Goal: Information Seeking & Learning: Learn about a topic

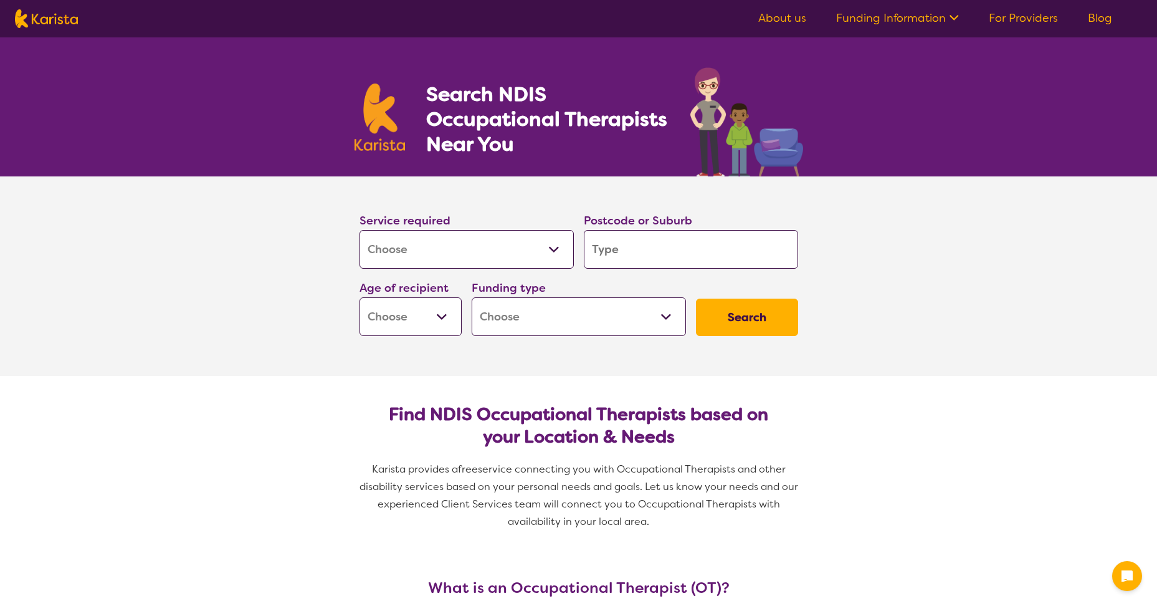
select select "[MEDICAL_DATA]"
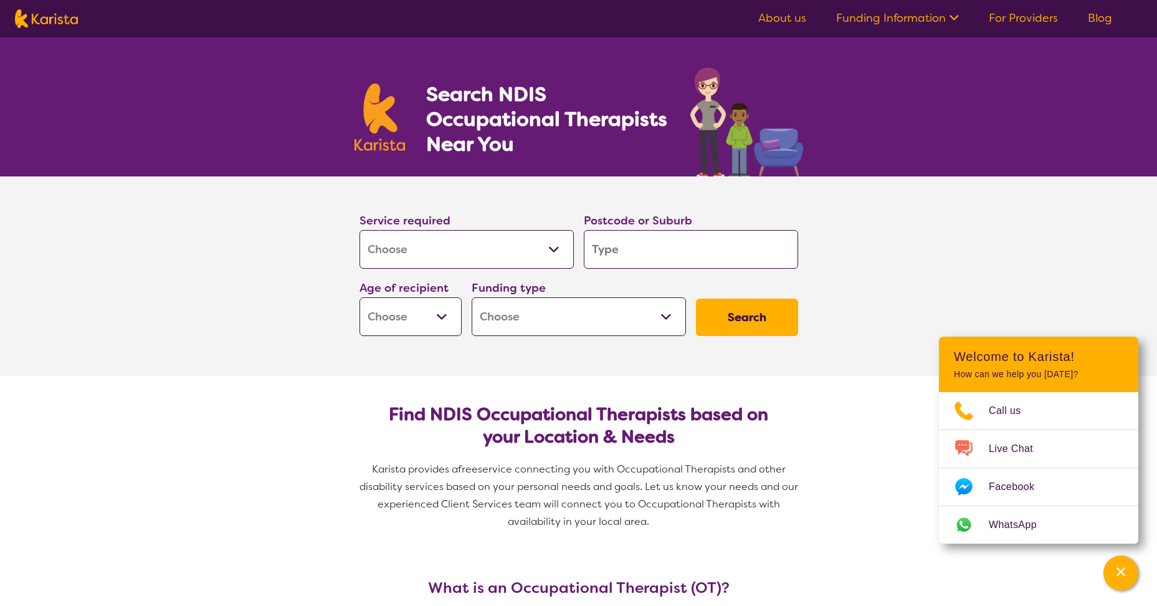
click at [611, 250] on input "search" at bounding box center [691, 249] width 214 height 39
type input "2"
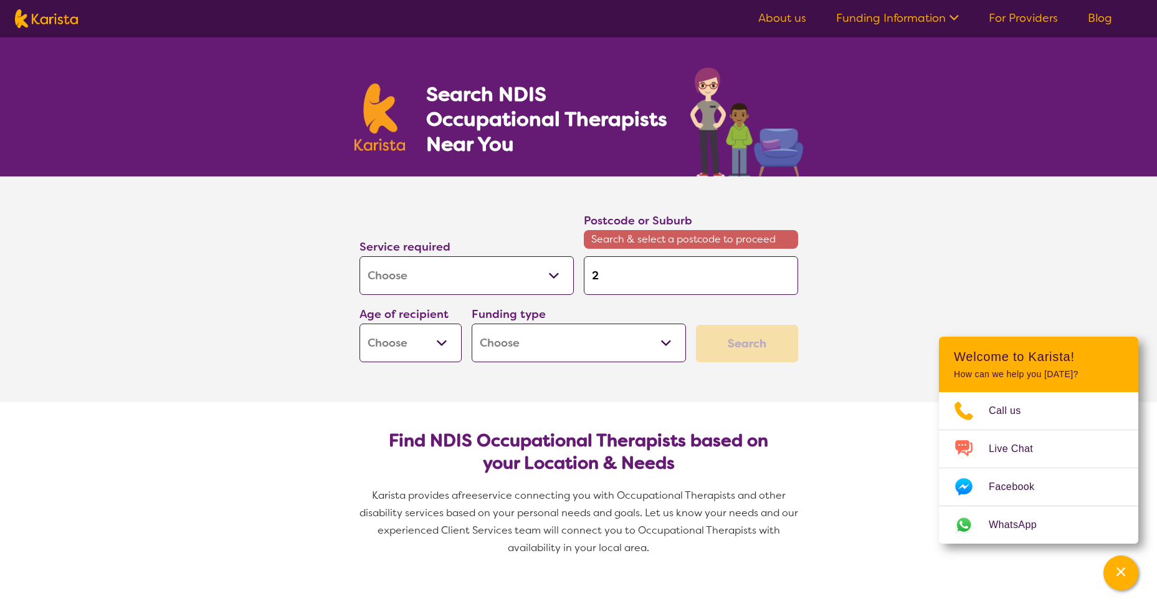
type input "27"
type input "276"
type input "2760"
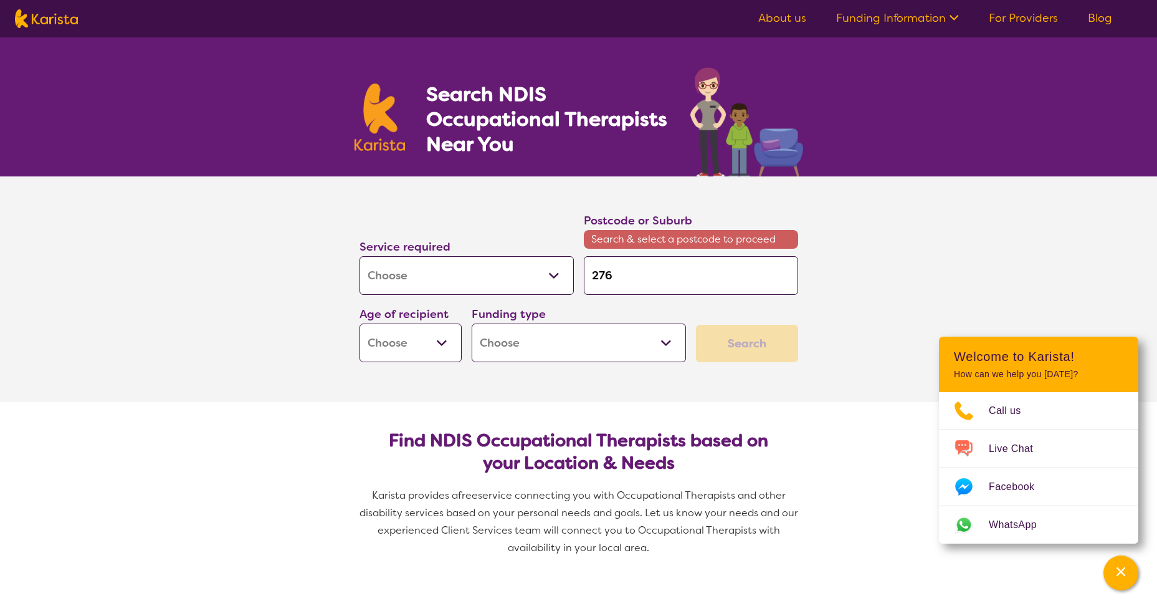
type input "2760"
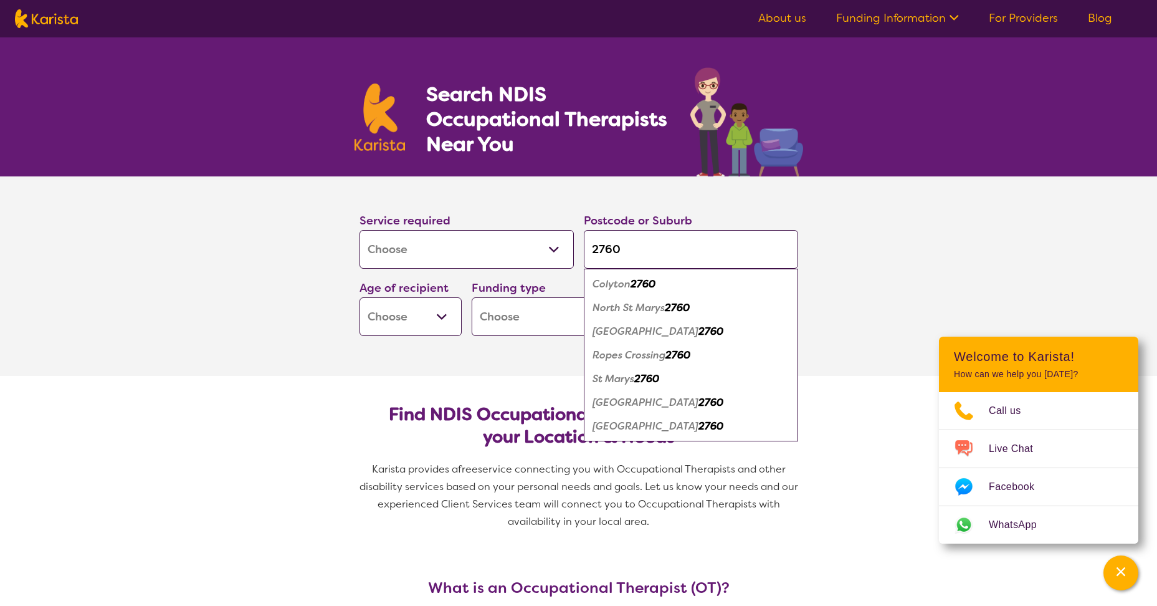
type input "2760"
click at [638, 283] on em "2760" at bounding box center [642, 283] width 25 height 13
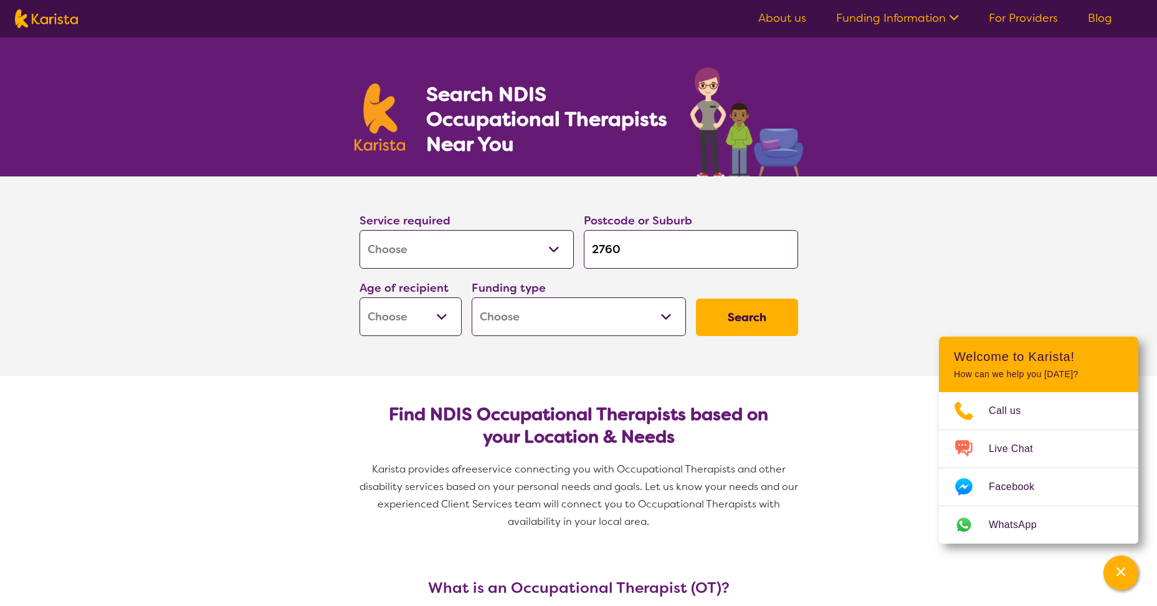
click at [549, 249] on select "Allied Health Assistant Assessment ([MEDICAL_DATA] or [MEDICAL_DATA]) Behaviour…" at bounding box center [466, 249] width 214 height 39
click at [359, 230] on select "Allied Health Assistant Assessment ([MEDICAL_DATA] or [MEDICAL_DATA]) Behaviour…" at bounding box center [466, 249] width 214 height 39
click at [432, 318] on select "Early Childhood - 0 to 9 Child - 10 to 11 Adolescent - 12 to 17 Adult - 18 to 6…" at bounding box center [410, 316] width 102 height 39
select select "EC"
click at [359, 297] on select "Early Childhood - 0 to 9 Child - 10 to 11 Adolescent - 12 to 17 Adult - 18 to 6…" at bounding box center [410, 316] width 102 height 39
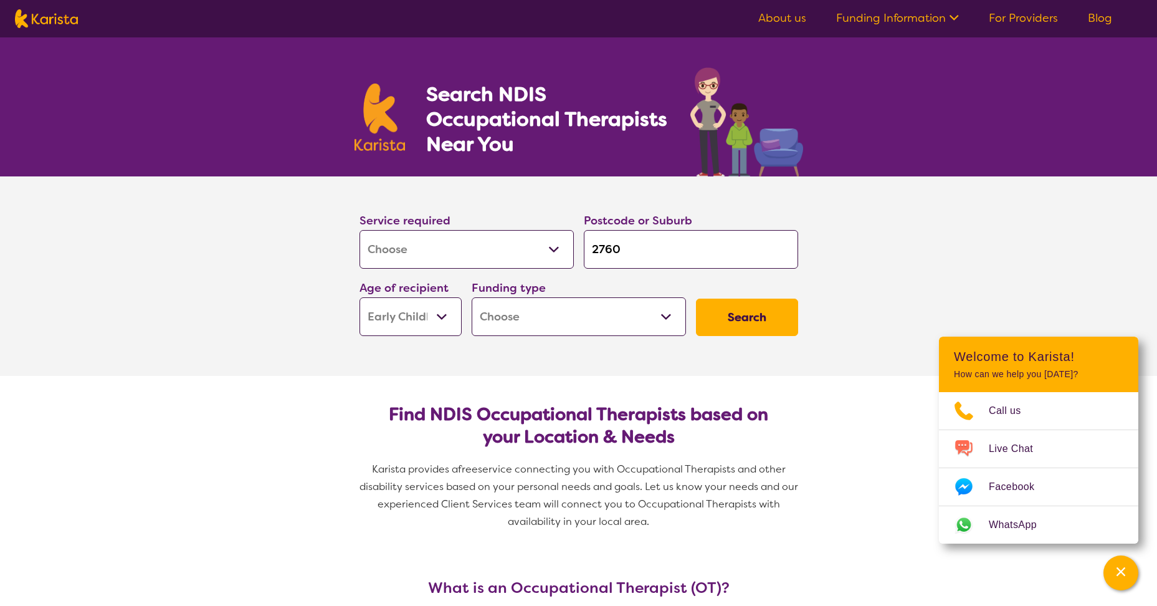
select select "EC"
click at [556, 314] on select "Home Care Package (HCP) National Disability Insurance Scheme (NDIS) I don't know" at bounding box center [579, 316] width 214 height 39
select select "i-don-t-know"
click at [472, 297] on select "Home Care Package (HCP) National Disability Insurance Scheme (NDIS) I don't know" at bounding box center [579, 316] width 214 height 39
select select "i-don-t-know"
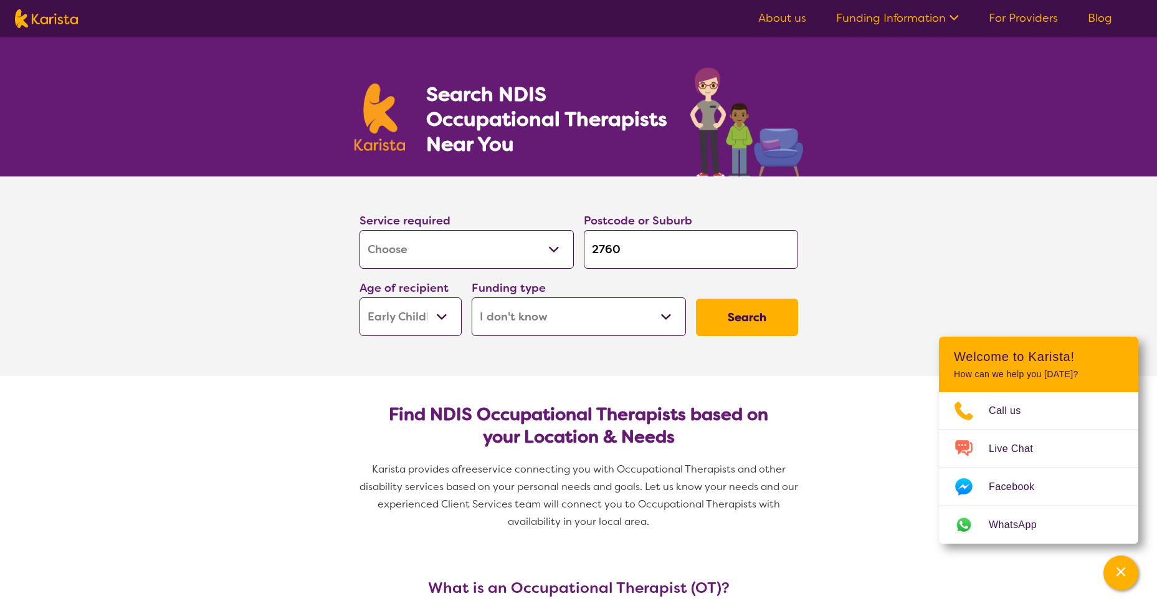
click at [733, 315] on button "Search" at bounding box center [747, 316] width 102 height 37
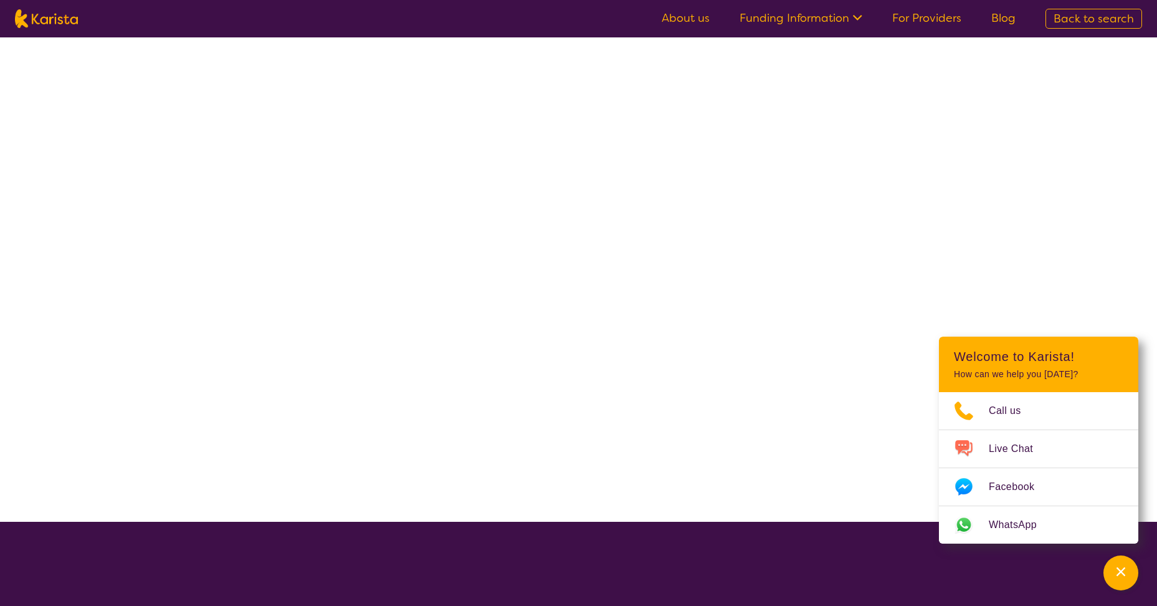
select select "[MEDICAL_DATA]"
select select "EC"
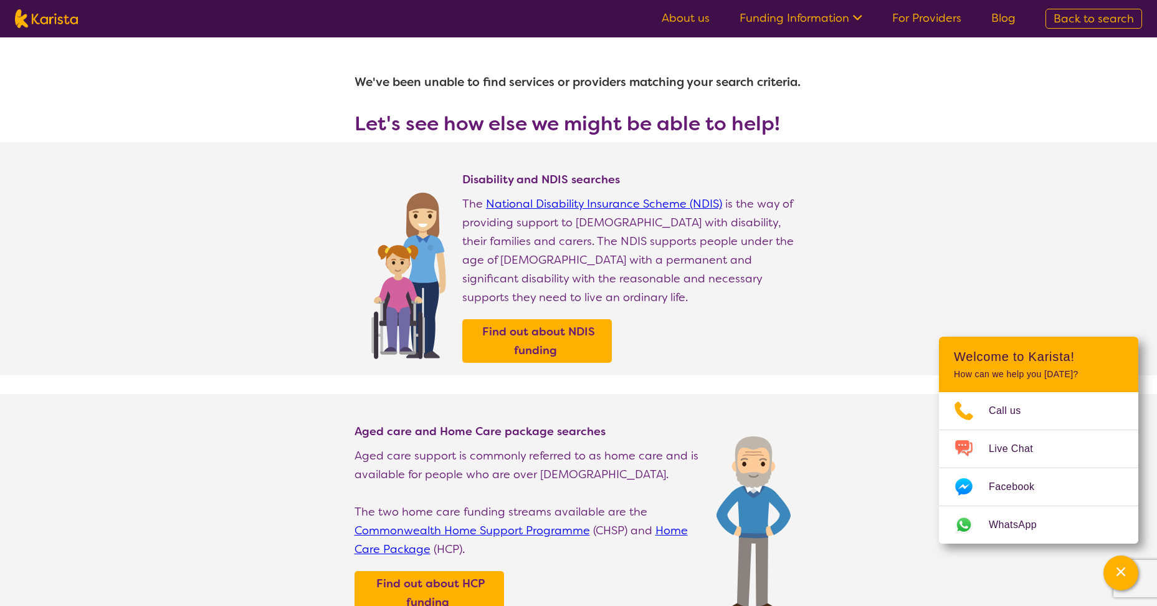
select select "[MEDICAL_DATA]"
select select "EC"
select select "i-don-t-know"
select select "[MEDICAL_DATA]"
select select "EC"
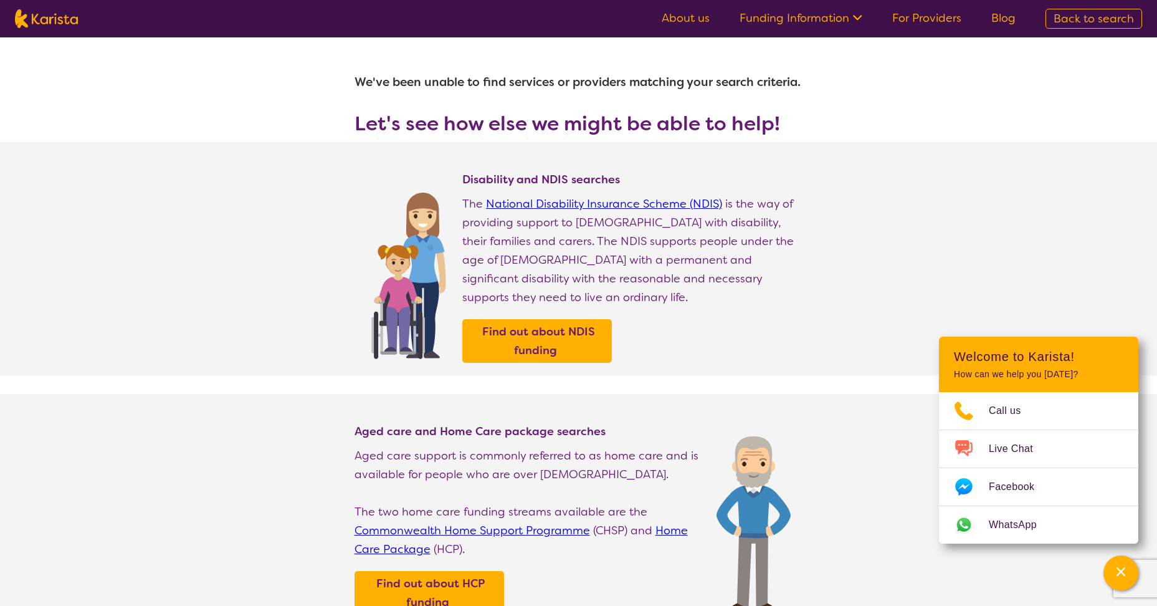
select select "i-don-t-know"
